Goal: Task Accomplishment & Management: Use online tool/utility

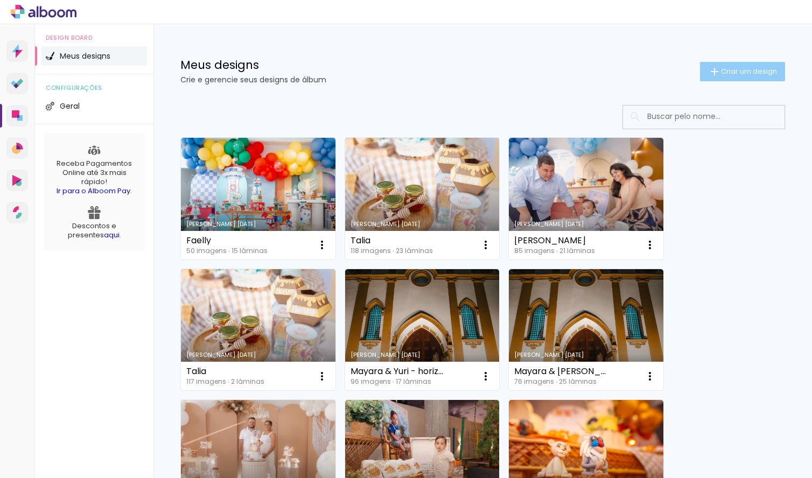
click at [726, 64] on paper-button "Criar um design" at bounding box center [742, 71] width 85 height 19
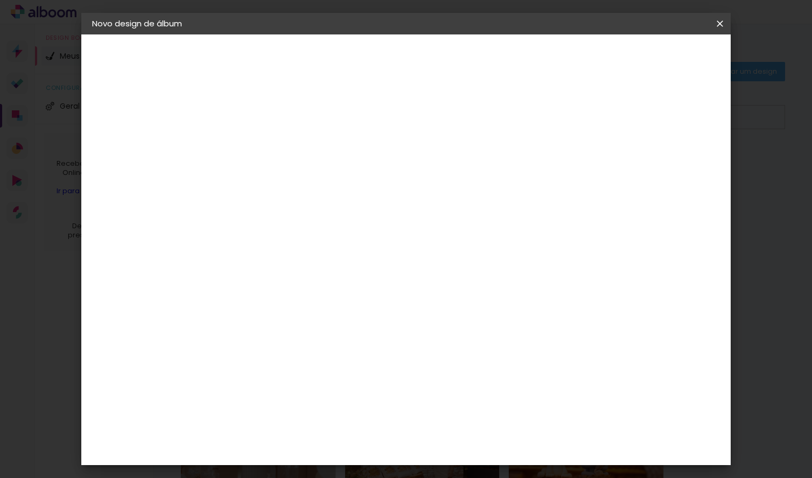
click at [268, 146] on input at bounding box center [268, 144] width 0 height 17
type input "Zenaide"
type paper-input "Zenaide"
click at [379, 62] on paper-button "Avançar" at bounding box center [352, 57] width 53 height 18
click at [342, 172] on input "Brasil" at bounding box center [291, 171] width 100 height 13
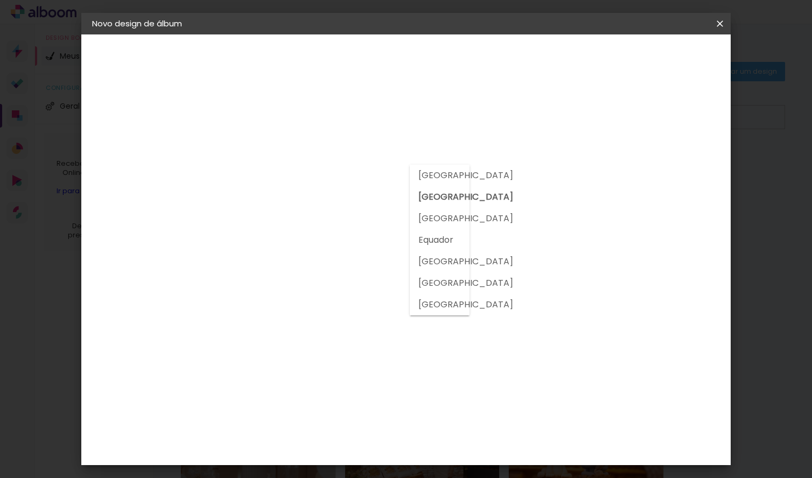
click at [350, 203] on input at bounding box center [295, 204] width 109 height 13
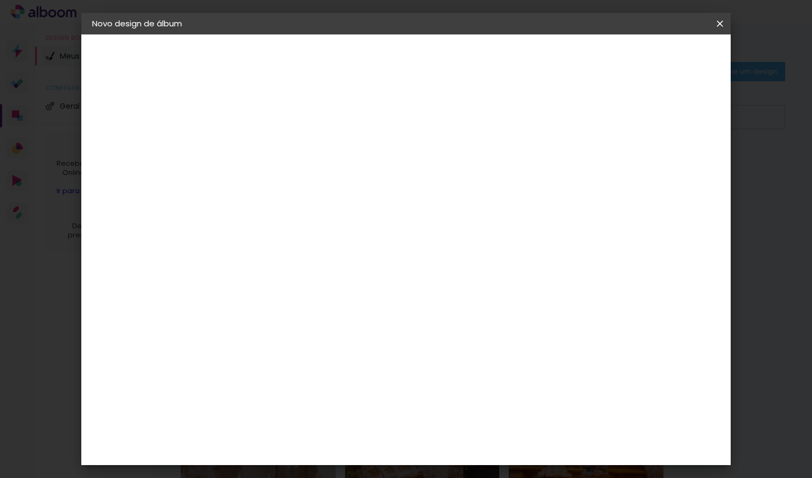
click at [350, 202] on input at bounding box center [295, 204] width 109 height 13
type input "go"
type paper-input "go"
click at [287, 237] on div "Go image" at bounding box center [274, 245] width 26 height 17
click at [0, 0] on slot "Avançar" at bounding box center [0, 0] width 0 height 0
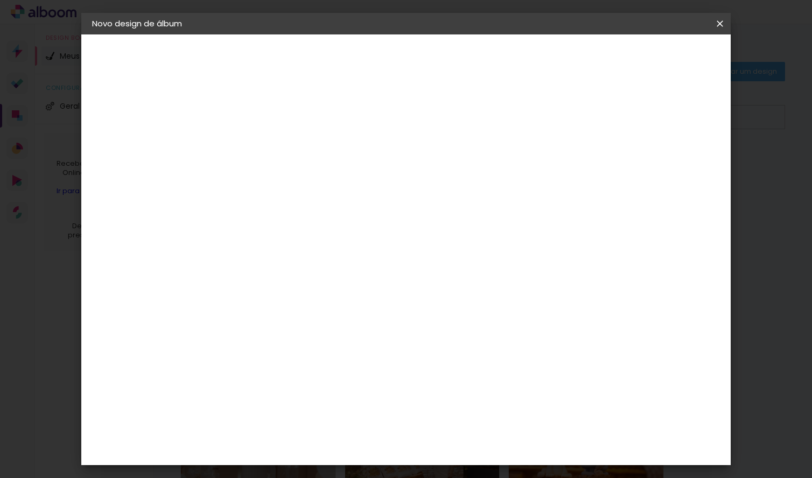
click at [310, 179] on input "text" at bounding box center [289, 187] width 42 height 17
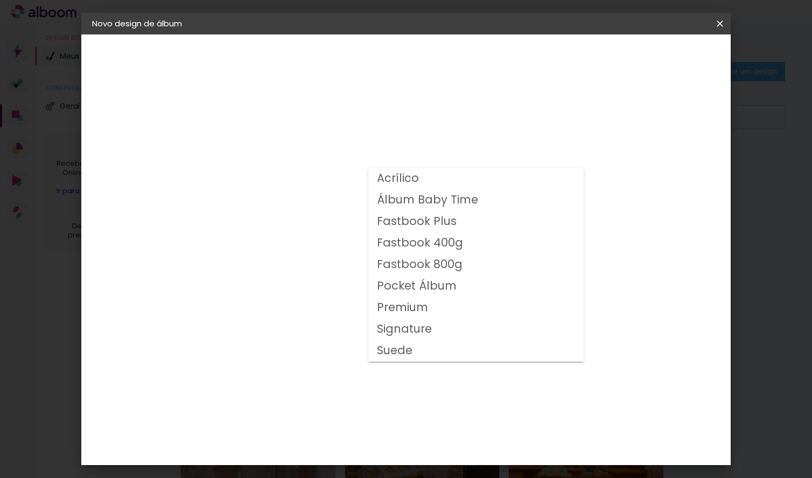
click at [0, 0] on slot "Fastbook 800g" at bounding box center [0, 0] width 0 height 0
type input "Fastbook 800g"
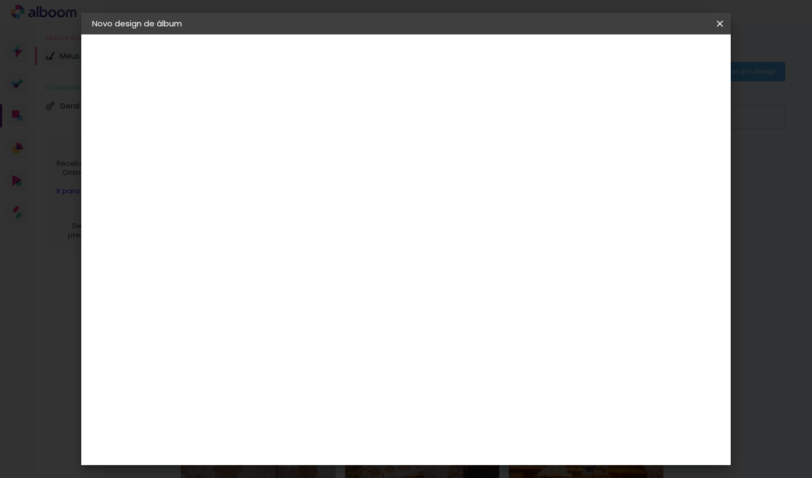
click at [341, 307] on span "30 × 20" at bounding box center [316, 324] width 50 height 35
click at [0, 0] on slot "Avançar" at bounding box center [0, 0] width 0 height 0
click at [600, 115] on div at bounding box center [595, 117] width 10 height 10
type paper-checkbox "on"
click at [600, 118] on div at bounding box center [595, 117] width 10 height 10
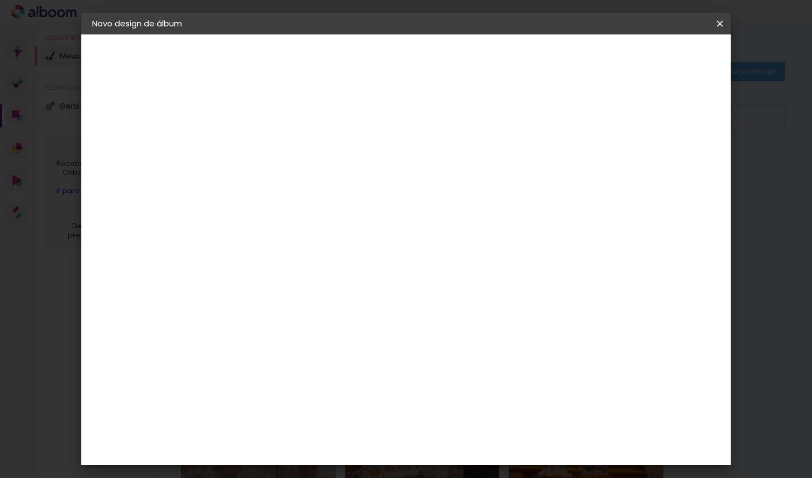
click at [661, 58] on span "Iniciar design" at bounding box center [636, 57] width 49 height 8
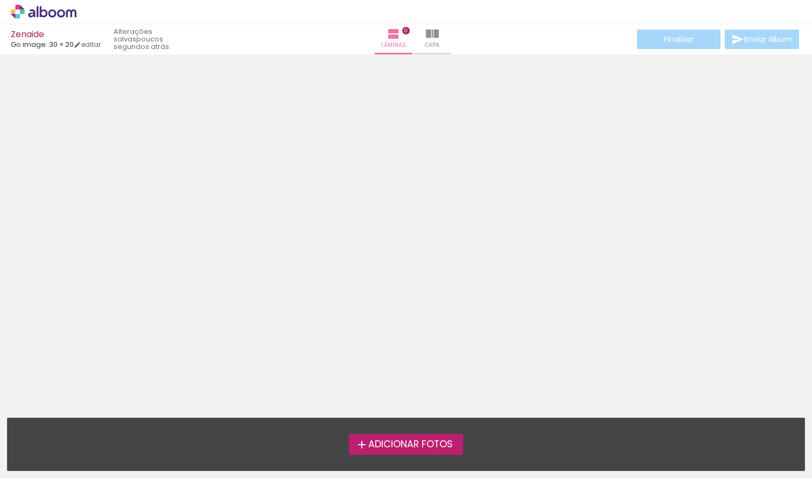
click at [380, 447] on span "Adicionar Fotos" at bounding box center [411, 445] width 85 height 10
click at [0, 0] on input "file" at bounding box center [0, 0] width 0 height 0
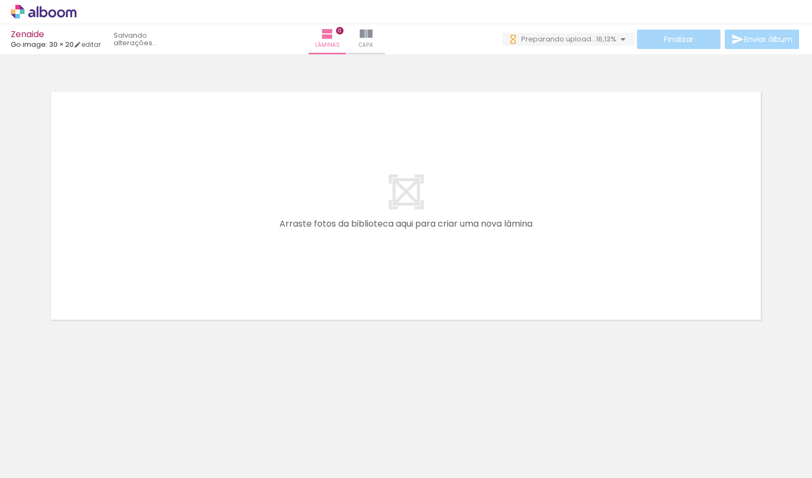
click at [55, 447] on iron-icon at bounding box center [55, 446] width 9 height 9
click at [53, 442] on paper-item "Não utilizadas" at bounding box center [34, 442] width 55 height 9
type input "Não utilizadas"
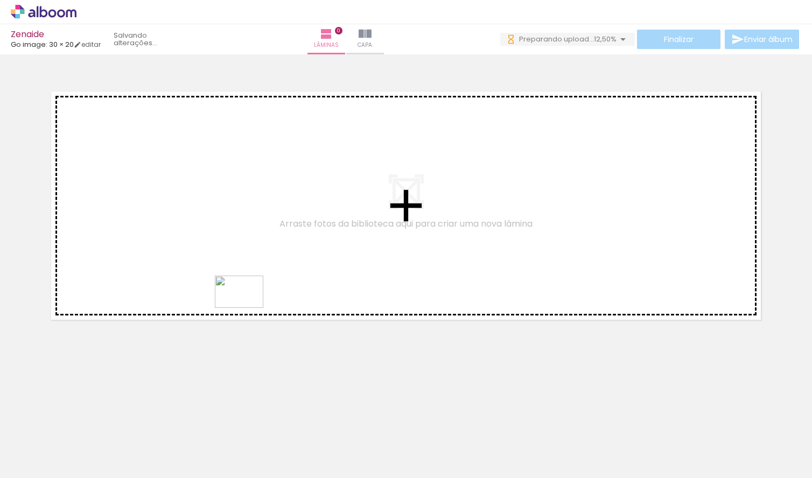
drag, startPoint x: 147, startPoint y: 450, endPoint x: 191, endPoint y: 423, distance: 51.7
click at [247, 308] on quentale-workspace at bounding box center [406, 239] width 812 height 478
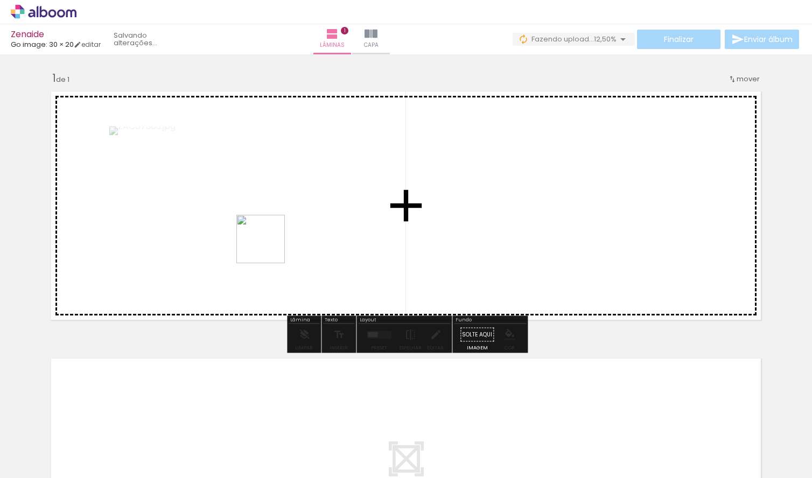
drag, startPoint x: 183, startPoint y: 442, endPoint x: 268, endPoint y: 248, distance: 211.3
click at [270, 247] on quentale-workspace at bounding box center [406, 239] width 812 height 478
drag, startPoint x: 149, startPoint y: 444, endPoint x: 287, endPoint y: 294, distance: 204.4
click at [288, 294] on quentale-workspace at bounding box center [406, 239] width 812 height 478
drag, startPoint x: 188, startPoint y: 455, endPoint x: 279, endPoint y: 305, distance: 175.0
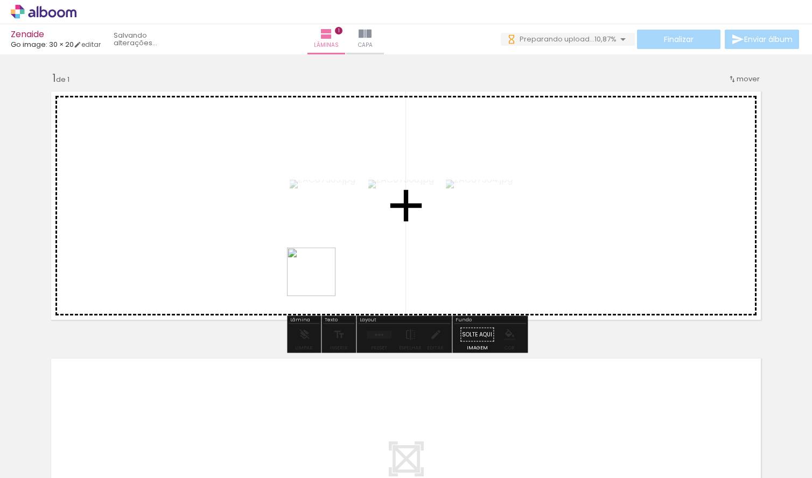
click at [326, 276] on quentale-workspace at bounding box center [406, 239] width 812 height 478
drag, startPoint x: 182, startPoint y: 451, endPoint x: 228, endPoint y: 311, distance: 147.5
click at [298, 249] on quentale-workspace at bounding box center [406, 239] width 812 height 478
drag, startPoint x: 136, startPoint y: 458, endPoint x: 282, endPoint y: 261, distance: 244.9
click at [282, 261] on quentale-workspace at bounding box center [406, 239] width 812 height 478
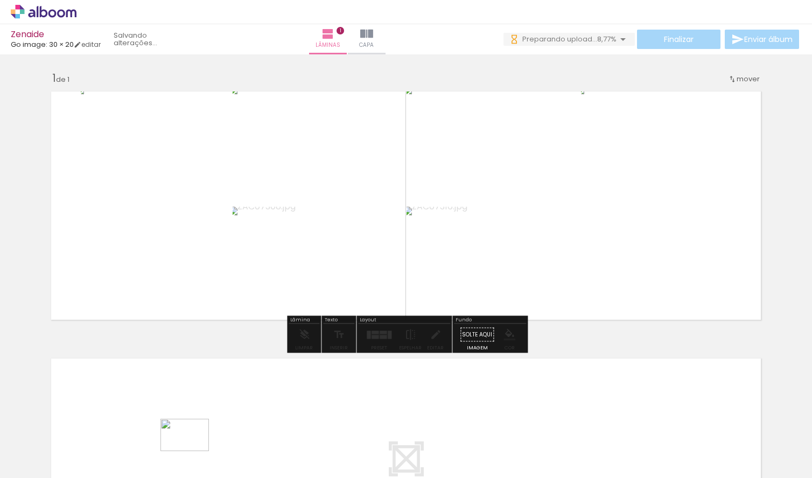
drag, startPoint x: 197, startPoint y: 449, endPoint x: 190, endPoint y: 457, distance: 10.3
click at [190, 457] on div at bounding box center [187, 443] width 53 height 36
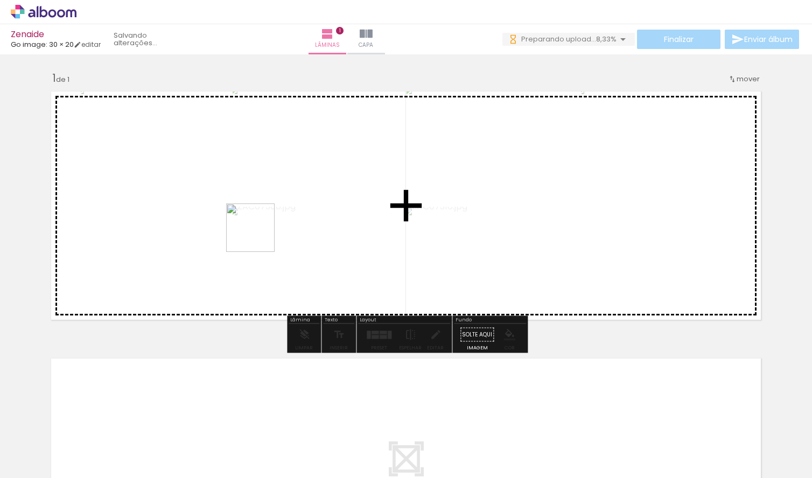
drag, startPoint x: 133, startPoint y: 452, endPoint x: 258, endPoint y: 237, distance: 249.1
click at [259, 236] on quentale-workspace at bounding box center [406, 239] width 812 height 478
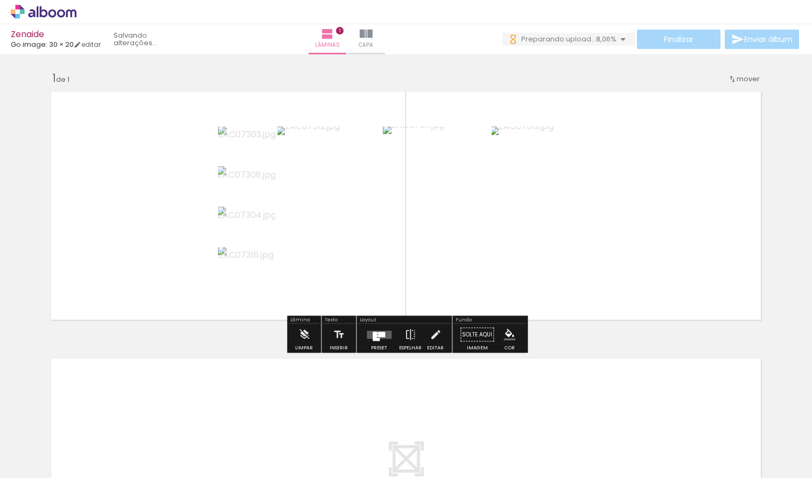
click at [381, 338] on quentale-layouter at bounding box center [379, 335] width 25 height 8
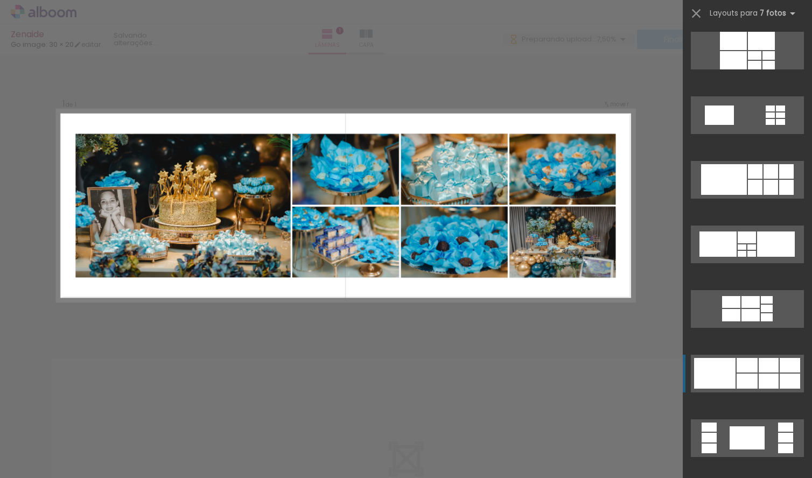
click at [738, 375] on div at bounding box center [747, 381] width 21 height 15
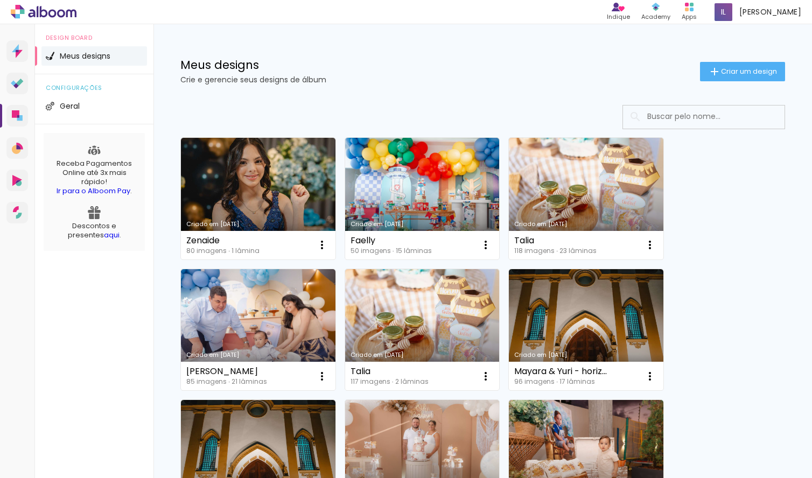
click at [282, 193] on link "Criado em 19/09/25" at bounding box center [258, 199] width 155 height 122
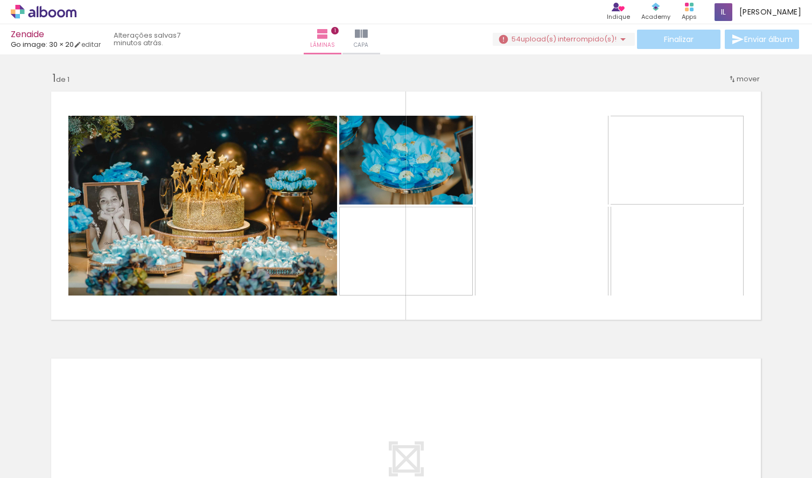
scroll to position [0, 4107]
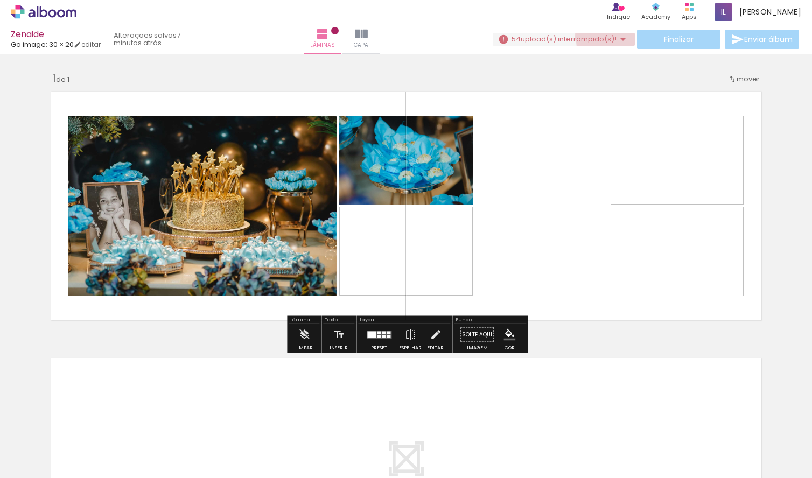
click at [607, 36] on span "upload(s) interrompido(s)!" at bounding box center [569, 39] width 96 height 10
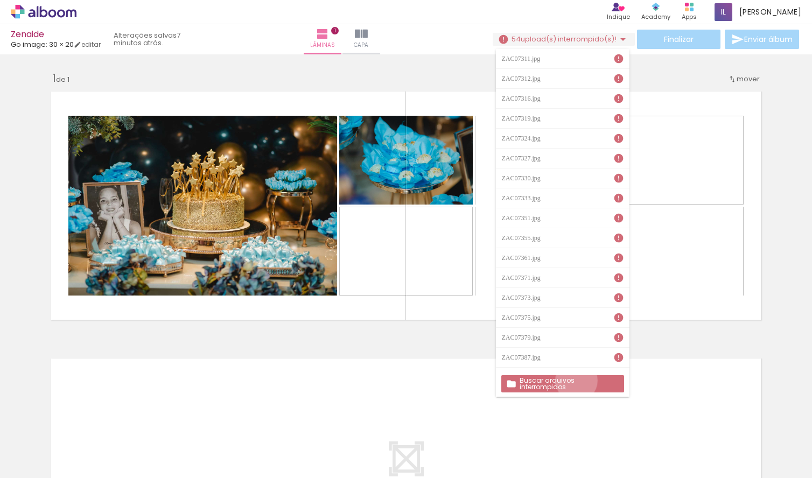
click at [0, 0] on slot "Buscar arquivos interrompidos" at bounding box center [0, 0] width 0 height 0
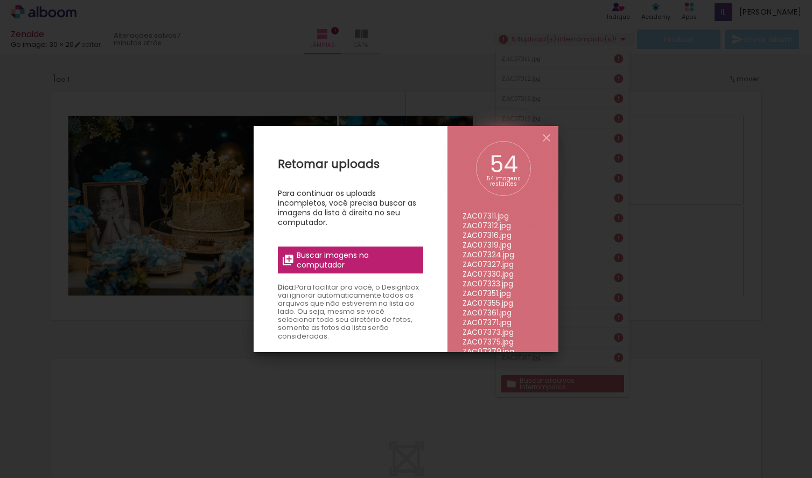
click at [390, 262] on span "Buscar imagens no computador" at bounding box center [357, 260] width 120 height 19
click at [0, 0] on input "file" at bounding box center [0, 0] width 0 height 0
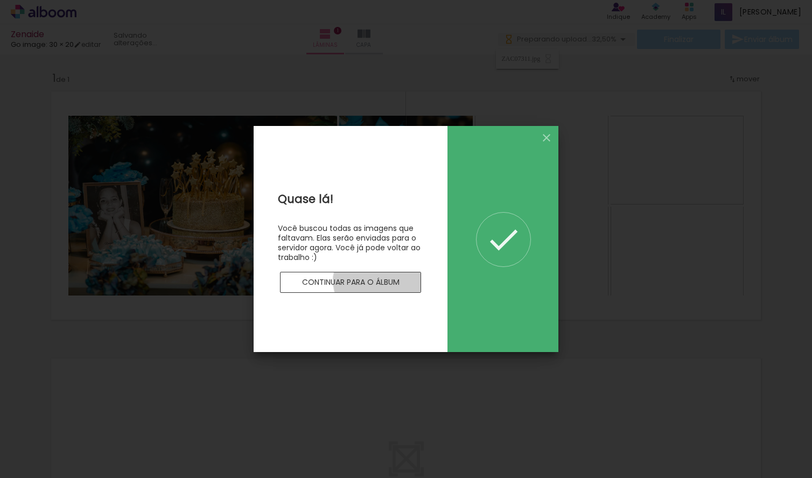
click at [0, 0] on slot "Continuar para o álbum" at bounding box center [0, 0] width 0 height 0
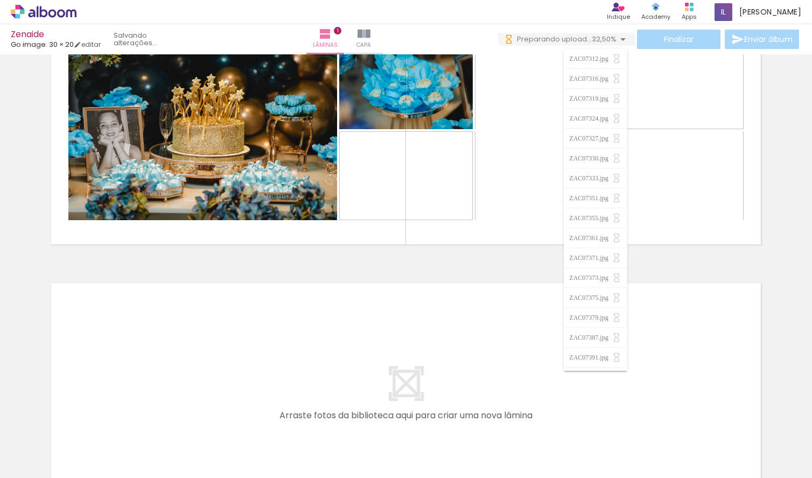
scroll to position [0, 3819]
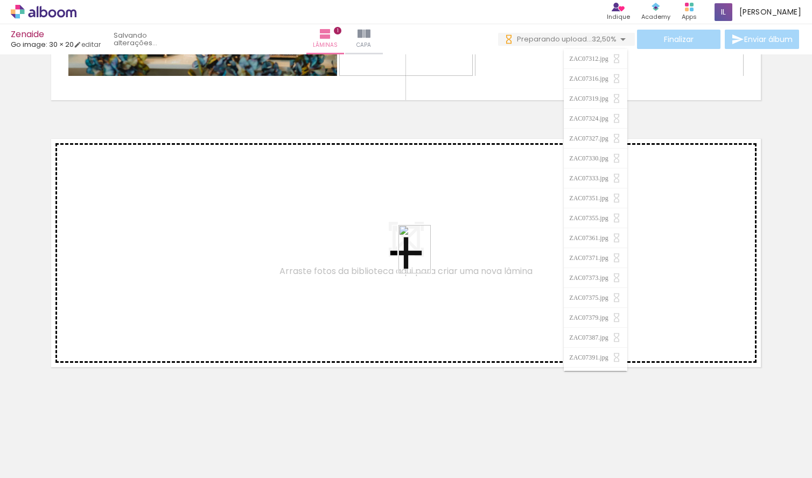
drag, startPoint x: 517, startPoint y: 457, endPoint x: 431, endPoint y: 258, distance: 217.5
click at [431, 258] on quentale-workspace at bounding box center [406, 239] width 812 height 478
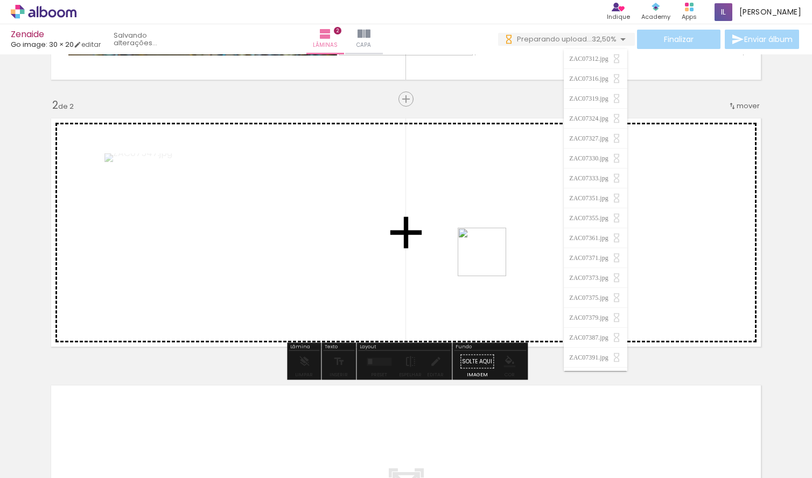
drag, startPoint x: 578, startPoint y: 450, endPoint x: 426, endPoint y: 260, distance: 243.3
click at [425, 260] on quentale-workspace at bounding box center [406, 239] width 812 height 478
drag, startPoint x: 641, startPoint y: 449, endPoint x: 439, endPoint y: 243, distance: 289.2
click at [439, 242] on quentale-workspace at bounding box center [406, 239] width 812 height 478
drag, startPoint x: 686, startPoint y: 453, endPoint x: 478, endPoint y: 308, distance: 253.2
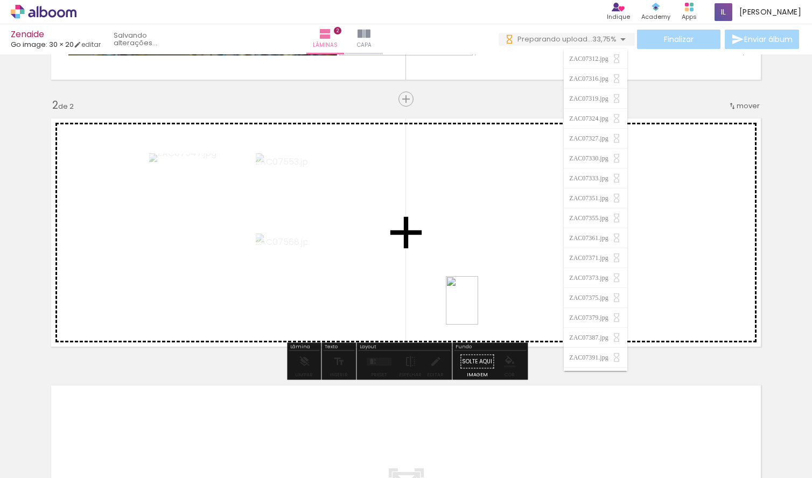
click at [478, 308] on quentale-workspace at bounding box center [406, 239] width 812 height 478
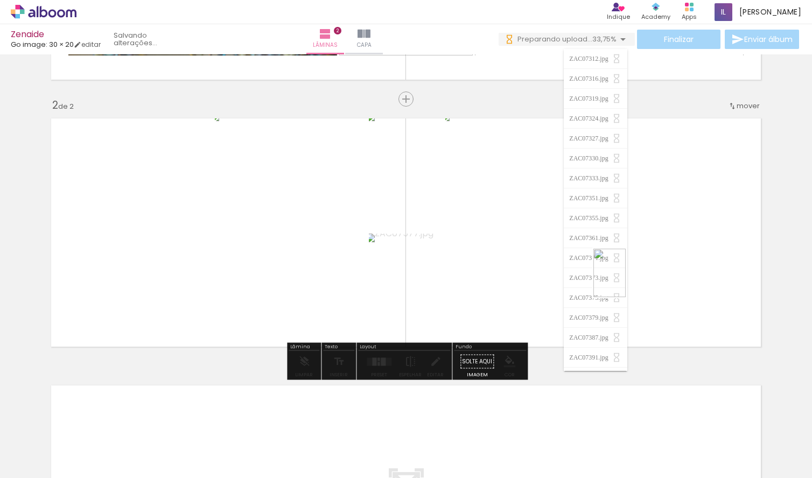
drag, startPoint x: 746, startPoint y: 456, endPoint x: 628, endPoint y: 282, distance: 209.5
click at [627, 282] on quentale-workspace at bounding box center [406, 239] width 812 height 478
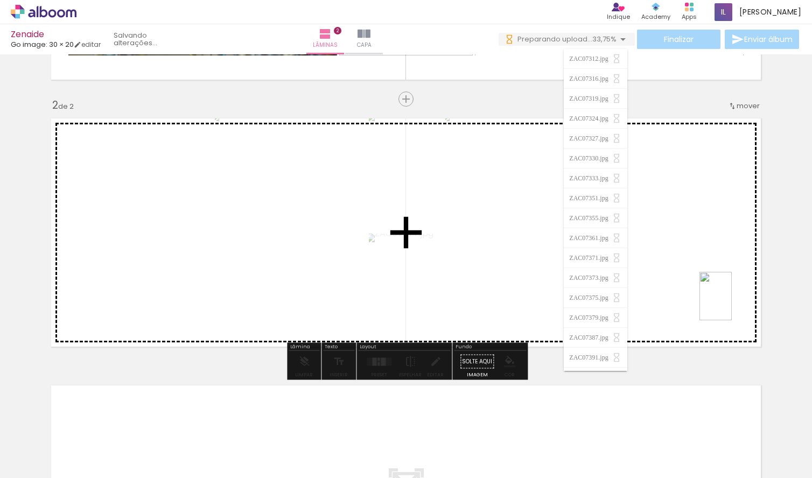
drag, startPoint x: 759, startPoint y: 455, endPoint x: 732, endPoint y: 304, distance: 153.1
click at [732, 304] on quentale-workspace at bounding box center [406, 239] width 812 height 478
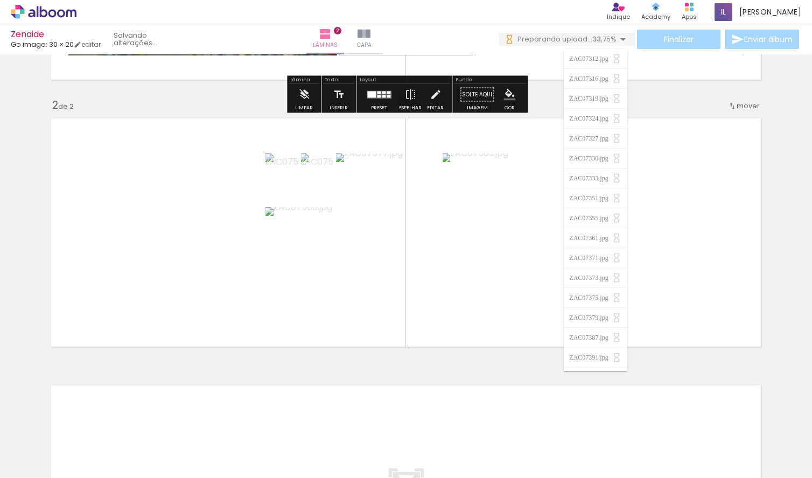
click at [618, 39] on iron-icon at bounding box center [623, 39] width 13 height 13
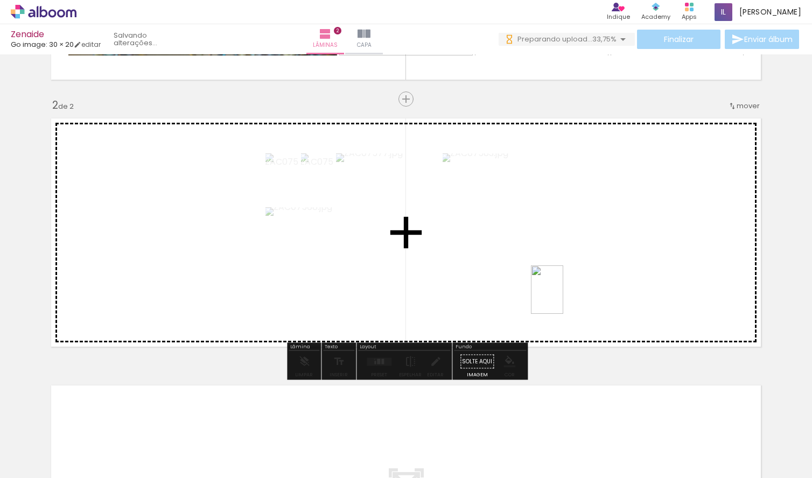
drag, startPoint x: 445, startPoint y: 444, endPoint x: 539, endPoint y: 305, distance: 167.5
click at [562, 298] on quentale-workspace at bounding box center [406, 239] width 812 height 478
drag, startPoint x: 405, startPoint y: 447, endPoint x: 518, endPoint y: 250, distance: 227.1
click at [518, 250] on quentale-workspace at bounding box center [406, 239] width 812 height 478
drag, startPoint x: 338, startPoint y: 456, endPoint x: 421, endPoint y: 291, distance: 184.6
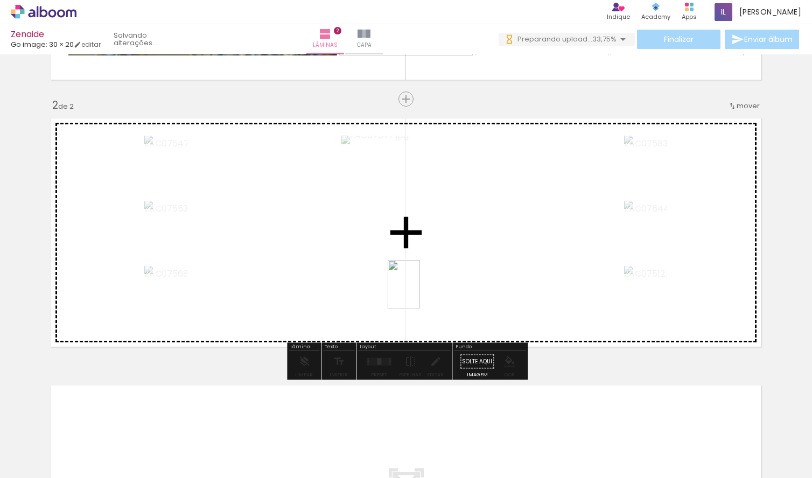
click at [422, 291] on quentale-workspace at bounding box center [406, 239] width 812 height 478
drag, startPoint x: 276, startPoint y: 448, endPoint x: 388, endPoint y: 292, distance: 191.5
click at [390, 291] on quentale-workspace at bounding box center [406, 239] width 812 height 478
drag, startPoint x: 330, startPoint y: 450, endPoint x: 346, endPoint y: 269, distance: 182.3
click at [346, 268] on quentale-workspace at bounding box center [406, 239] width 812 height 478
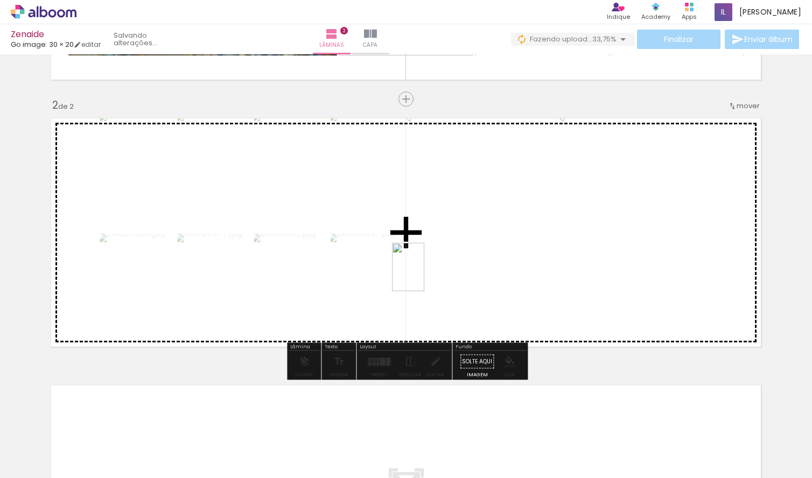
drag, startPoint x: 390, startPoint y: 460, endPoint x: 425, endPoint y: 276, distance: 187.5
click at [425, 275] on quentale-workspace at bounding box center [406, 239] width 812 height 478
drag, startPoint x: 455, startPoint y: 451, endPoint x: 493, endPoint y: 305, distance: 150.8
click at [493, 305] on quentale-workspace at bounding box center [406, 239] width 812 height 478
drag, startPoint x: 514, startPoint y: 458, endPoint x: 545, endPoint y: 261, distance: 199.7
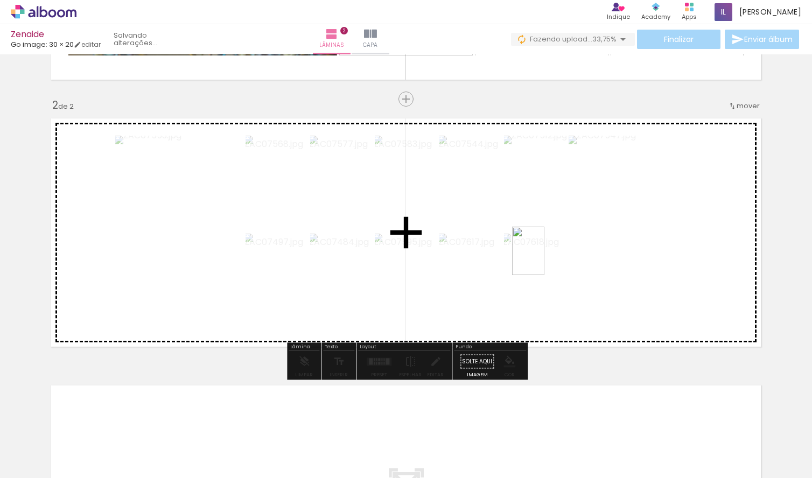
click at [545, 260] on quentale-workspace at bounding box center [406, 239] width 812 height 478
drag, startPoint x: 571, startPoint y: 452, endPoint x: 567, endPoint y: 302, distance: 149.8
click at [567, 302] on quentale-workspace at bounding box center [406, 239] width 812 height 478
drag, startPoint x: 627, startPoint y: 453, endPoint x: 602, endPoint y: 303, distance: 151.2
click at [603, 303] on quentale-workspace at bounding box center [406, 239] width 812 height 478
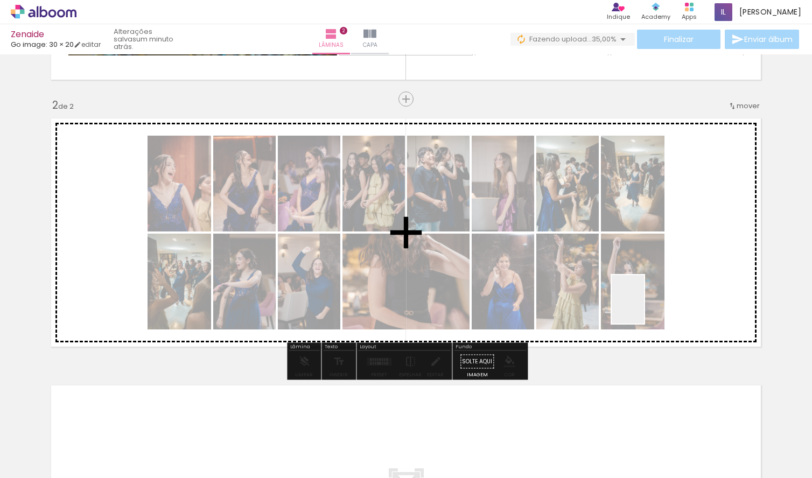
drag, startPoint x: 686, startPoint y: 443, endPoint x: 644, endPoint y: 309, distance: 141.1
click at [644, 308] on quentale-workspace at bounding box center [406, 239] width 812 height 478
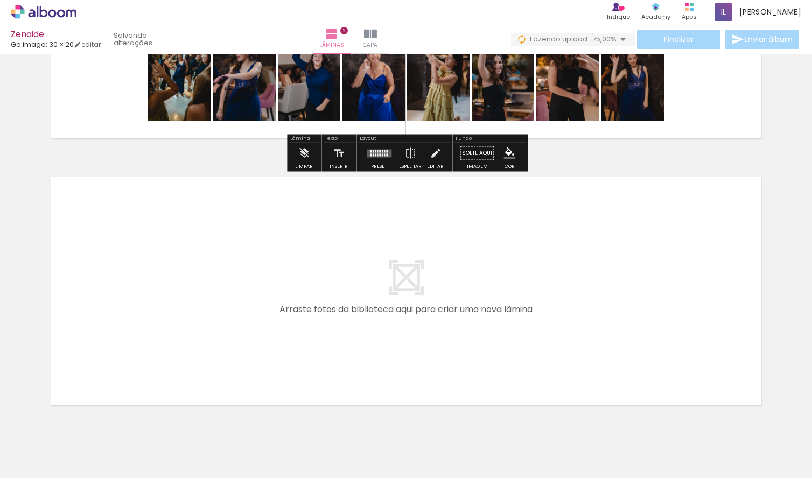
scroll to position [452, 0]
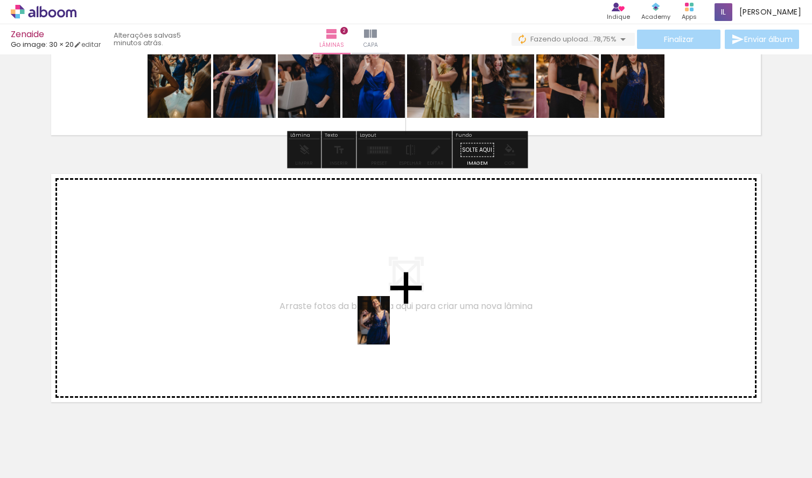
drag, startPoint x: 470, startPoint y: 447, endPoint x: 375, endPoint y: 449, distance: 95.4
click at [389, 329] on quentale-workspace at bounding box center [406, 239] width 812 height 478
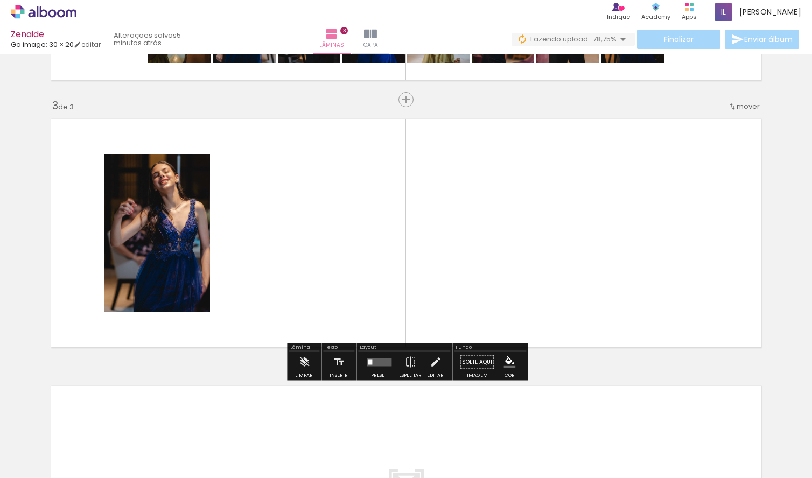
scroll to position [508, 0]
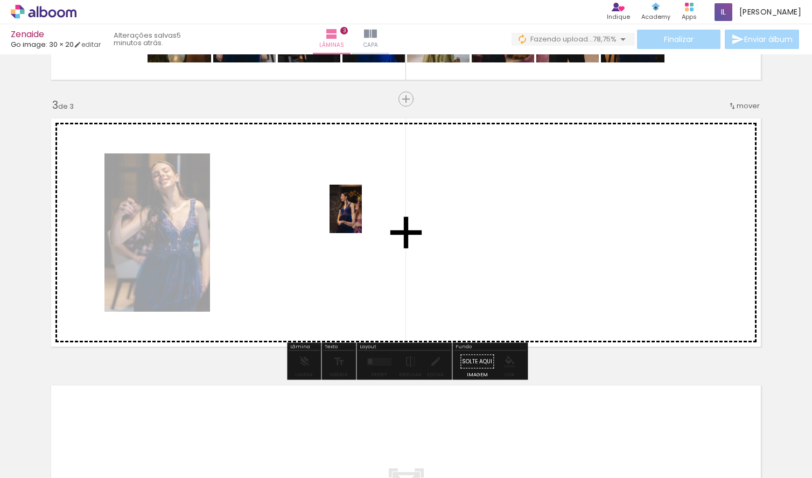
drag, startPoint x: 406, startPoint y: 462, endPoint x: 343, endPoint y: 276, distance: 195.8
click at [355, 218] on quentale-workspace at bounding box center [406, 239] width 812 height 478
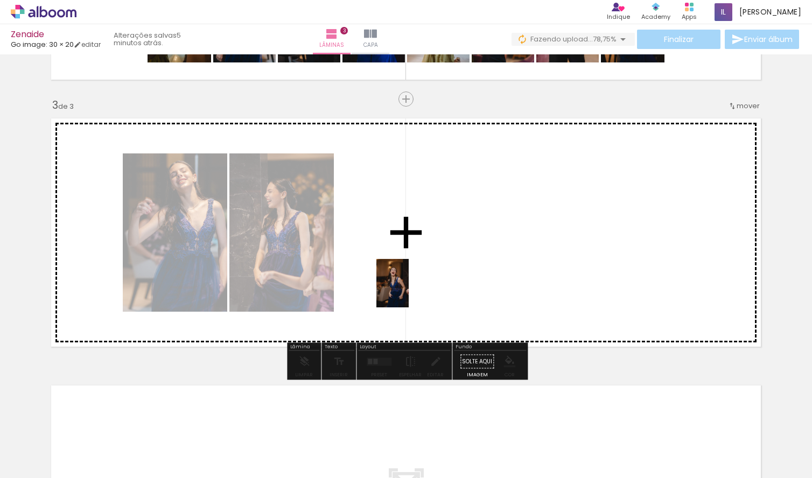
drag, startPoint x: 349, startPoint y: 451, endPoint x: 409, endPoint y: 291, distance: 171.0
click at [409, 291] on quentale-workspace at bounding box center [406, 239] width 812 height 478
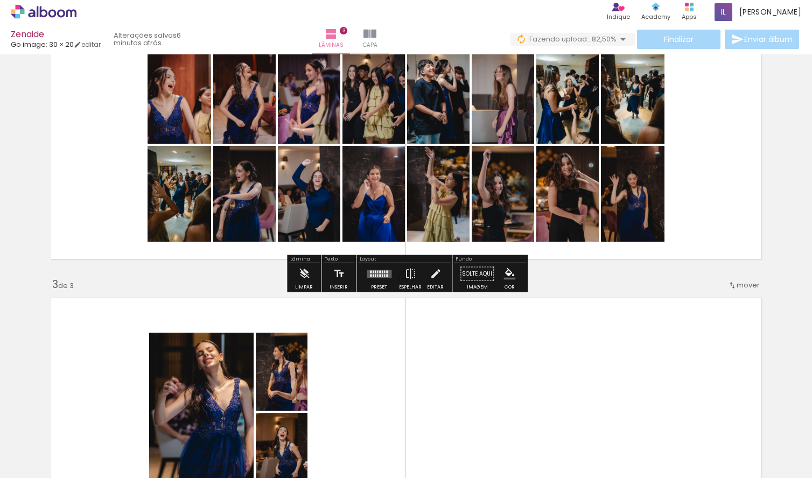
scroll to position [319, 0]
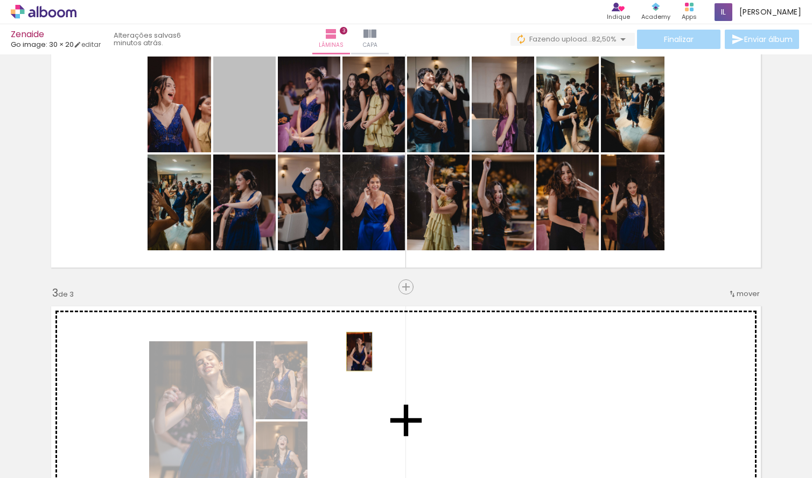
drag, startPoint x: 250, startPoint y: 122, endPoint x: 203, endPoint y: 142, distance: 50.9
click at [358, 354] on div "Inserir lâmina 1 de 3 Inserir lâmina 2 de 3 Inserir lâmina 3 de 3" at bounding box center [406, 273] width 812 height 1069
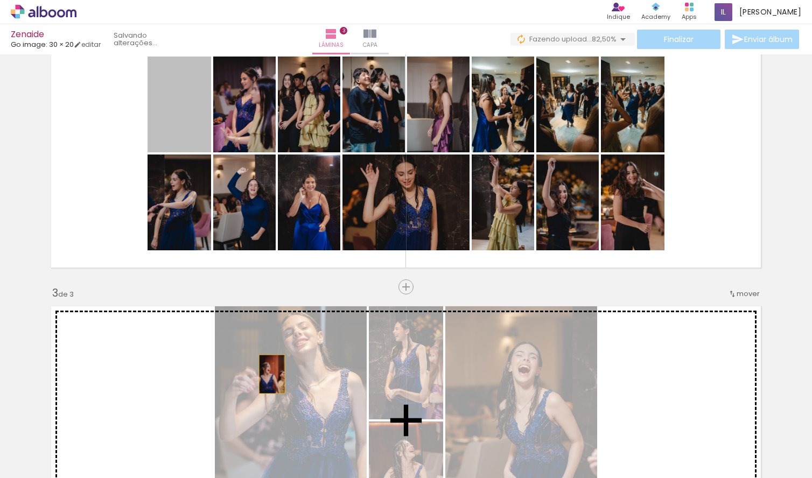
drag, startPoint x: 181, startPoint y: 117, endPoint x: 364, endPoint y: 290, distance: 251.5
click at [272, 373] on div "Inserir lâmina 1 de 3 Inserir lâmina 2 de 3 Inserir lâmina 3 de 3" at bounding box center [406, 273] width 812 height 1069
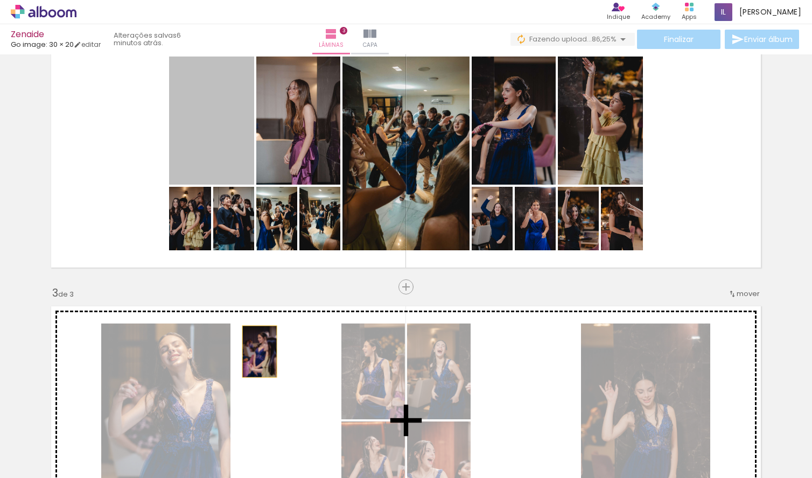
drag, startPoint x: 221, startPoint y: 107, endPoint x: 267, endPoint y: 362, distance: 259.5
click at [267, 361] on div "Inserir lâmina 1 de 3 Inserir lâmina 2 de 3 Inserir lâmina 3 de 3" at bounding box center [406, 273] width 812 height 1069
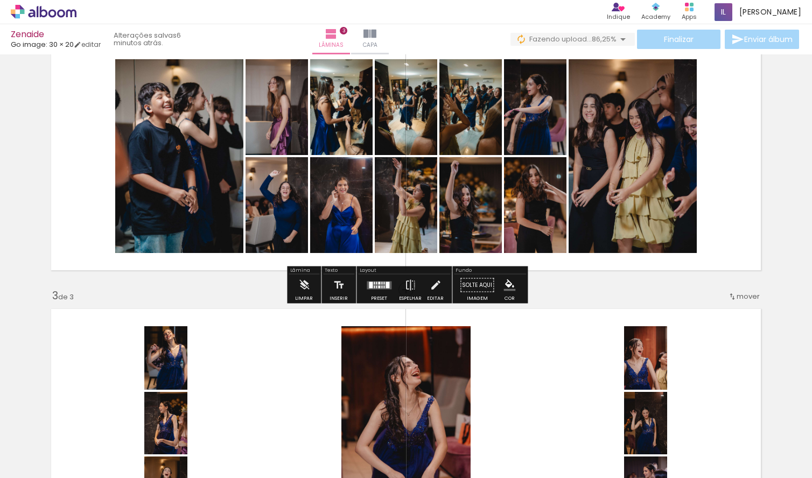
scroll to position [317, 0]
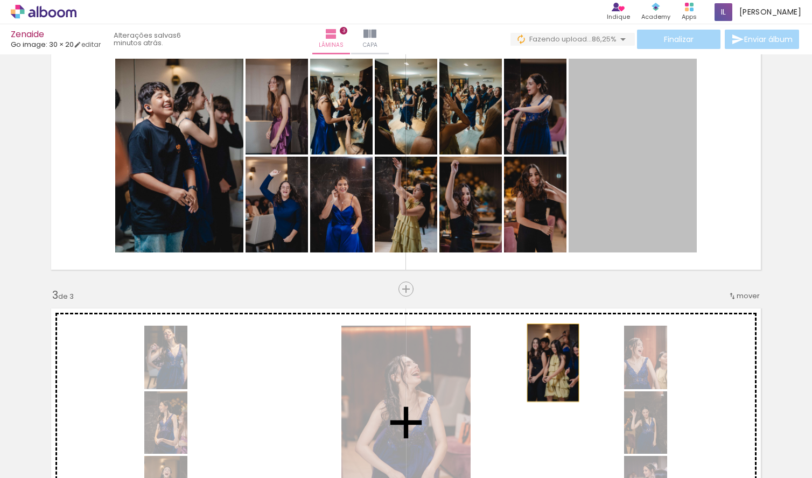
drag, startPoint x: 648, startPoint y: 150, endPoint x: 553, endPoint y: 367, distance: 236.9
click at [553, 366] on div "Inserir lâmina 1 de 3 Inserir lâmina 2 de 3 Inserir lâmina 3 de 3" at bounding box center [406, 275] width 812 height 1069
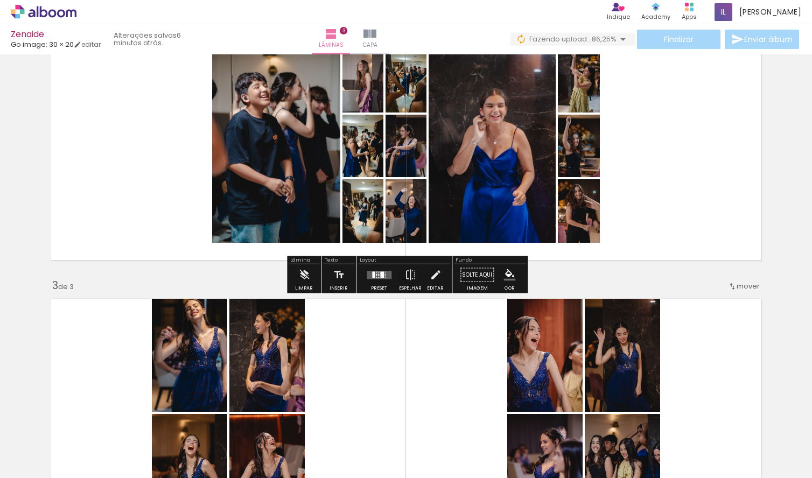
scroll to position [329, 0]
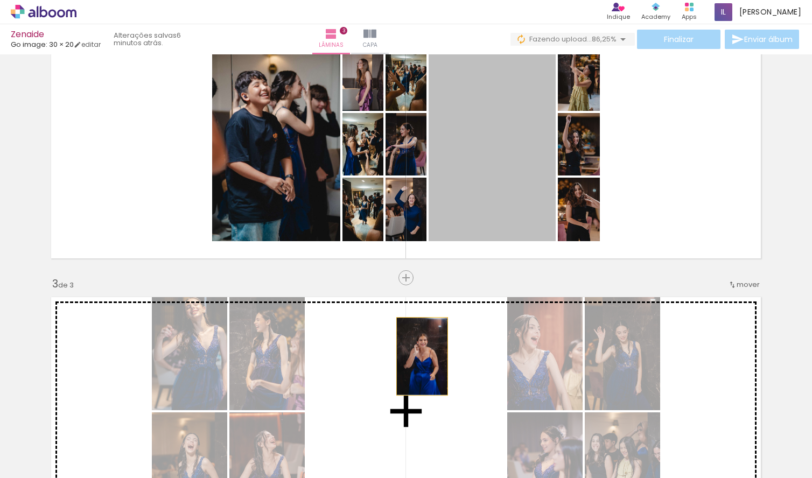
drag, startPoint x: 502, startPoint y: 138, endPoint x: 422, endPoint y: 356, distance: 231.8
click at [422, 357] on div "Inserir lâmina 1 de 3 Inserir lâmina 2 de 3 Inserir lâmina 3 de 3" at bounding box center [406, 264] width 812 height 1069
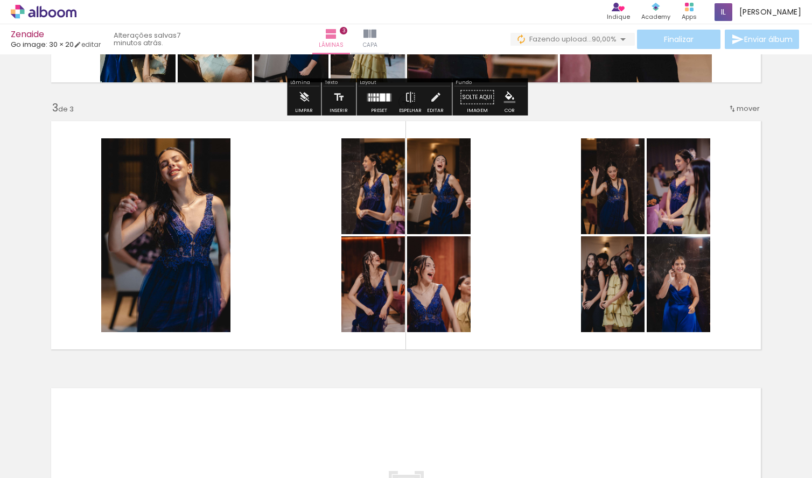
scroll to position [524, 0]
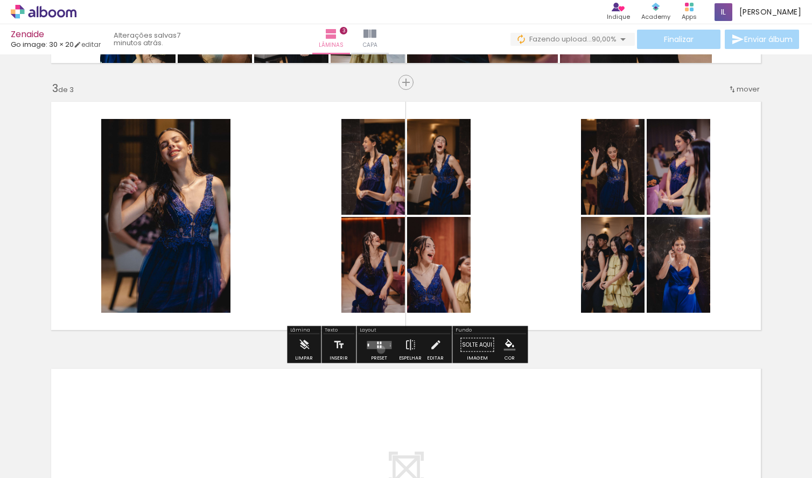
click at [379, 350] on div at bounding box center [379, 346] width 29 height 22
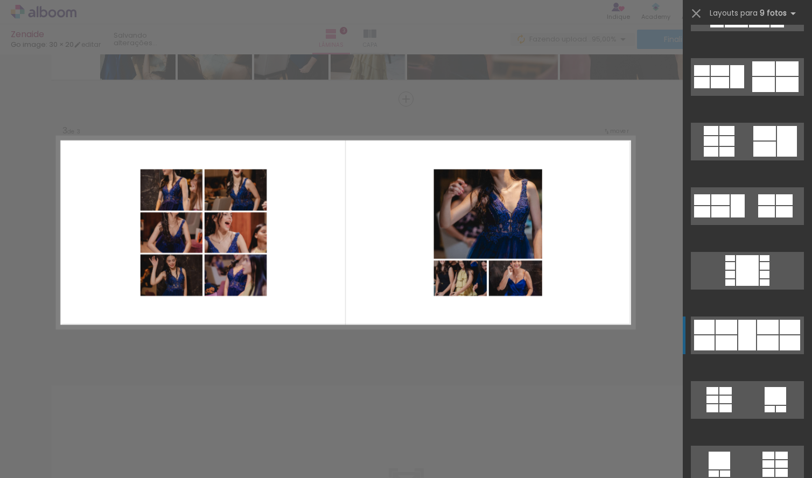
scroll to position [1118, 0]
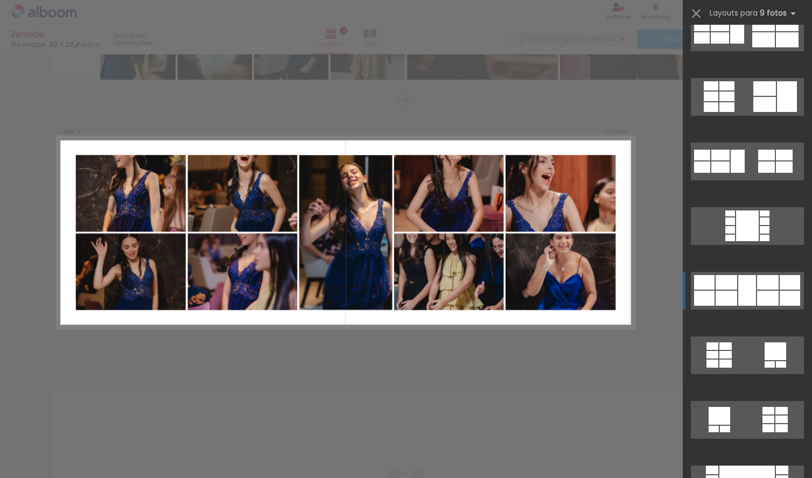
click at [751, 297] on div at bounding box center [748, 290] width 18 height 31
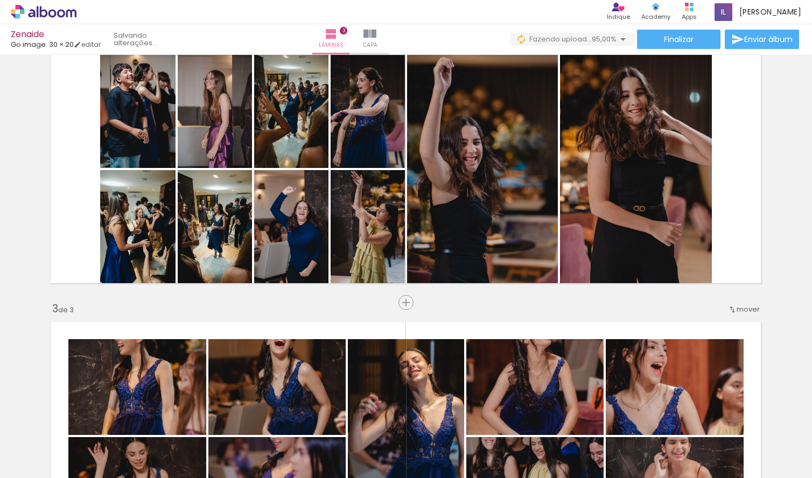
scroll to position [240, 0]
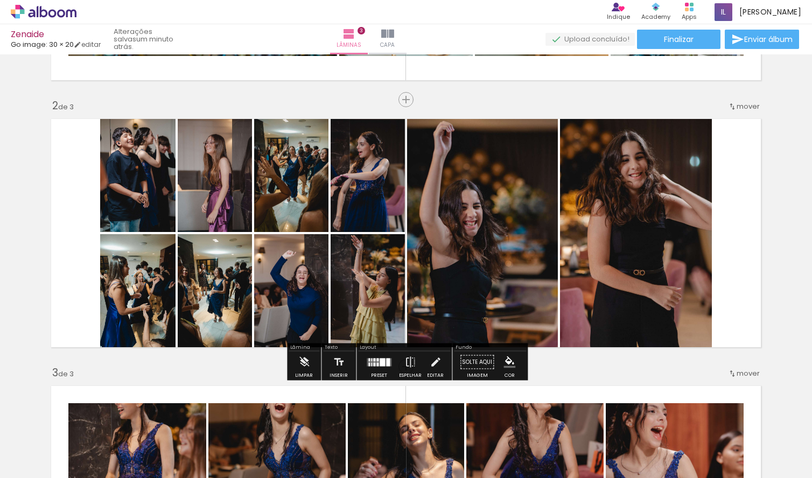
scroll to position [0, 3443]
